Goal: Task Accomplishment & Management: Use online tool/utility

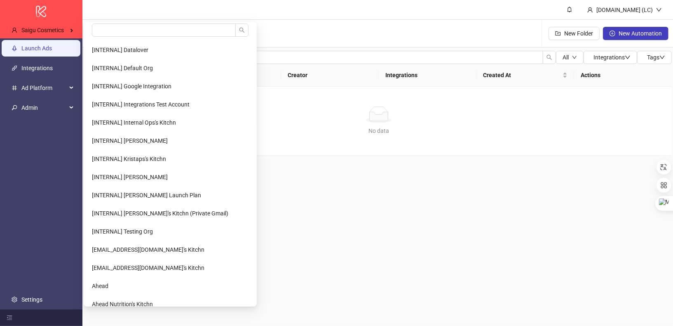
click at [52, 45] on link "Launch Ads" at bounding box center [36, 48] width 31 height 7
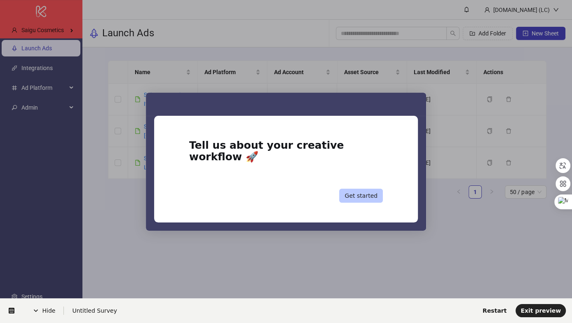
click at [371, 190] on button "Get started" at bounding box center [361, 196] width 44 height 14
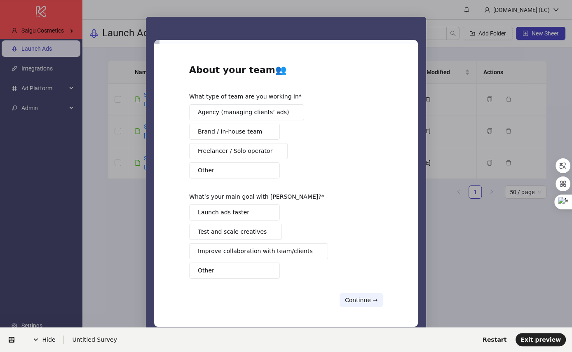
click at [242, 114] on span "Agency (managing clients’ ads)" at bounding box center [243, 112] width 91 height 9
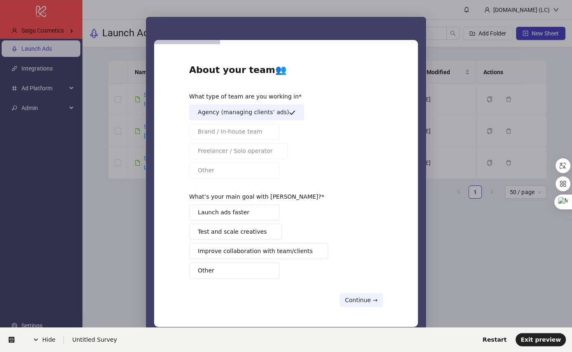
click at [259, 215] on button "Launch ads faster" at bounding box center [234, 212] width 91 height 16
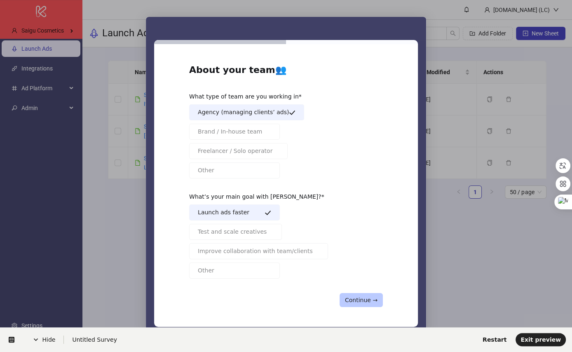
click at [356, 300] on button "Continue →" at bounding box center [361, 300] width 43 height 14
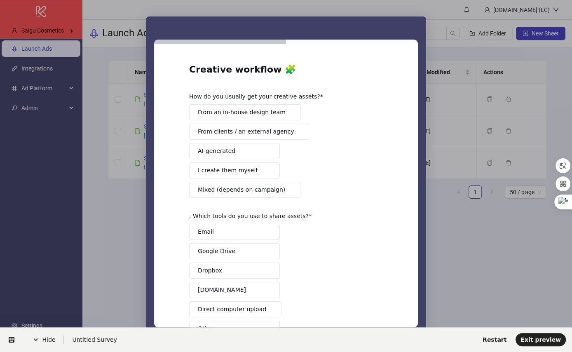
click at [271, 113] on span "From an in-house design team" at bounding box center [242, 112] width 88 height 9
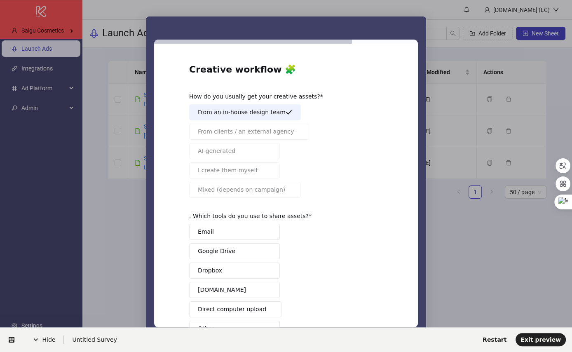
scroll to position [53, 0]
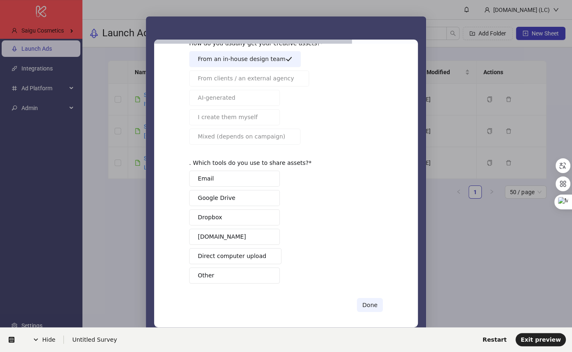
click at [235, 217] on button "Dropbox" at bounding box center [234, 217] width 91 height 16
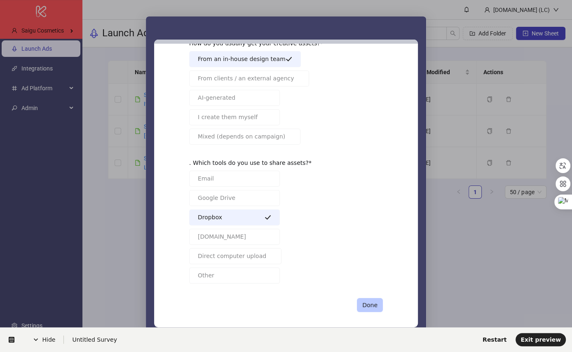
click at [371, 301] on button "Done" at bounding box center [370, 305] width 26 height 14
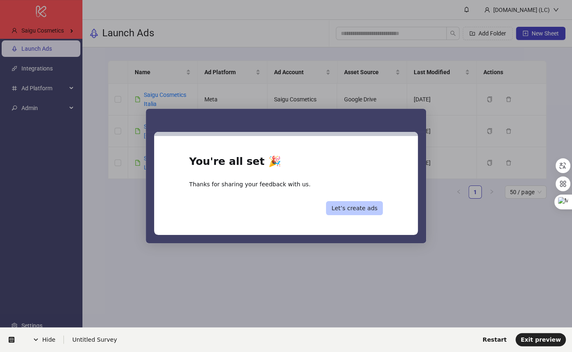
click at [378, 212] on button "Let’s create ads" at bounding box center [354, 208] width 57 height 14
